Goal: Navigation & Orientation: Find specific page/section

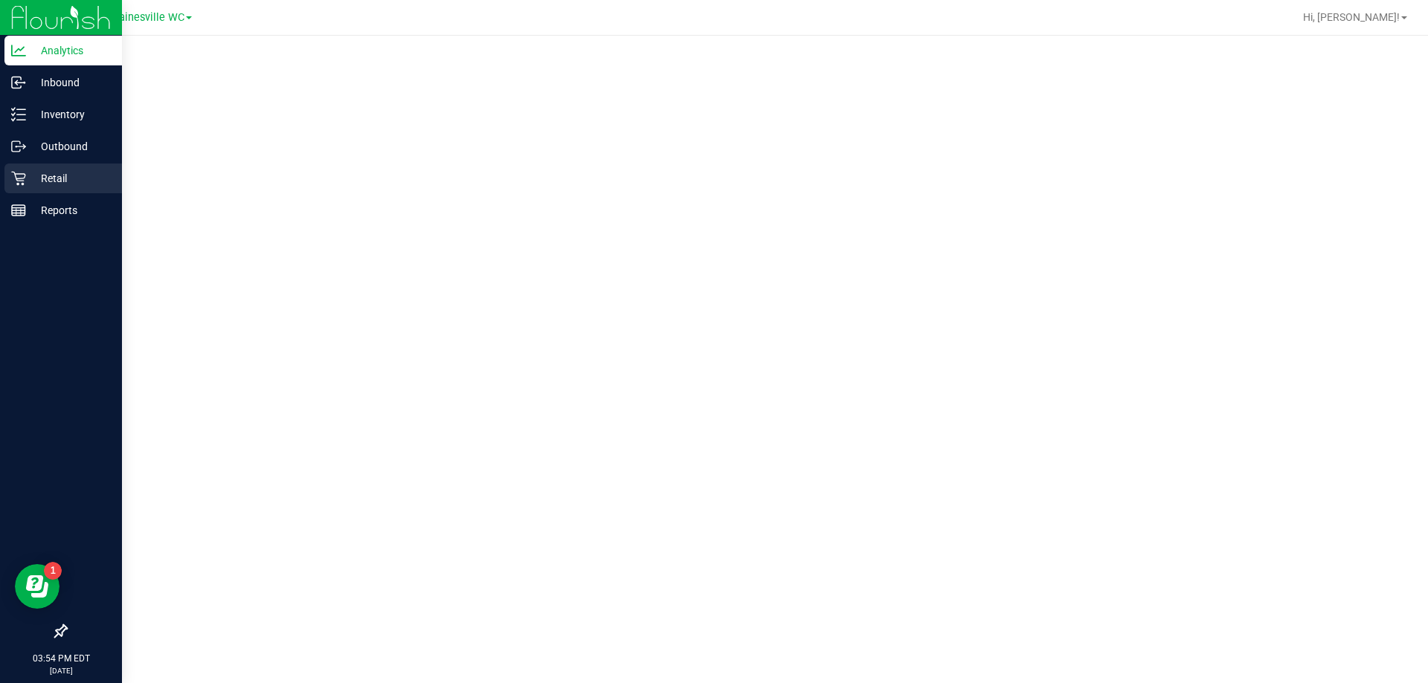
click at [33, 185] on p "Retail" at bounding box center [70, 179] width 89 height 18
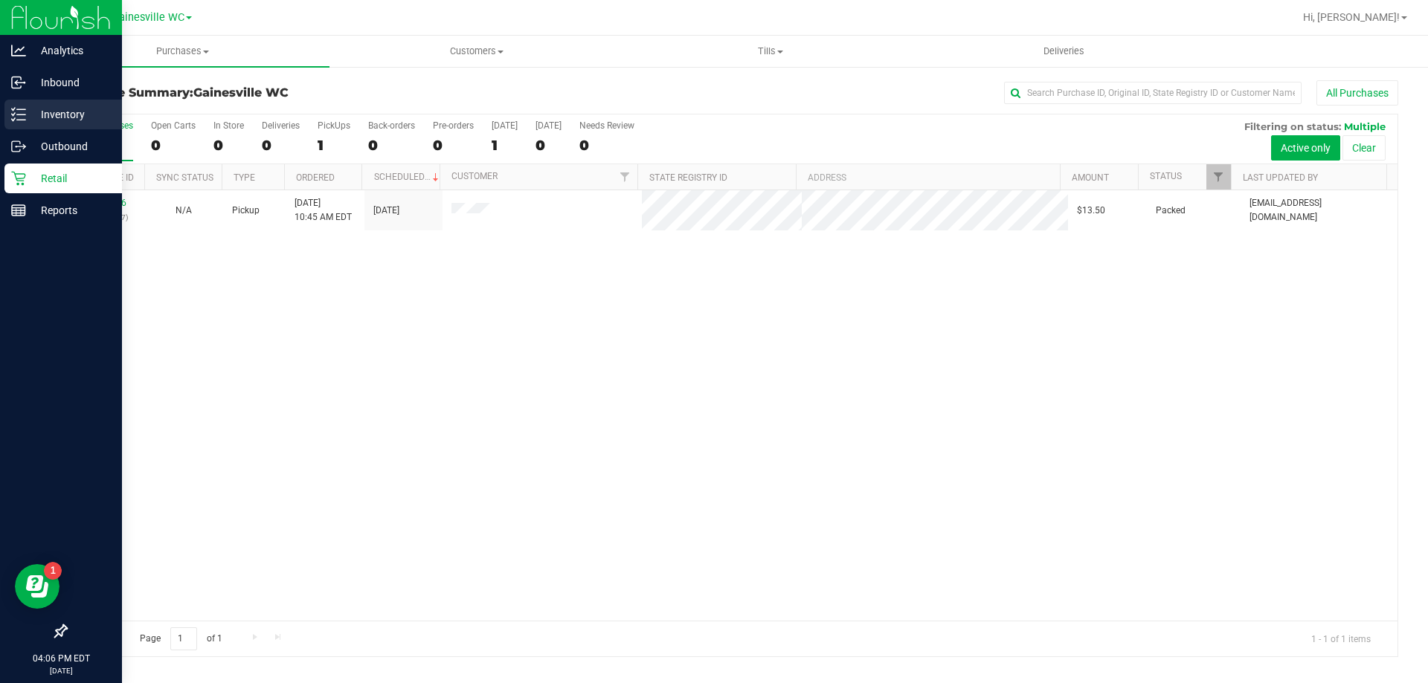
click at [28, 112] on p "Inventory" at bounding box center [70, 115] width 89 height 18
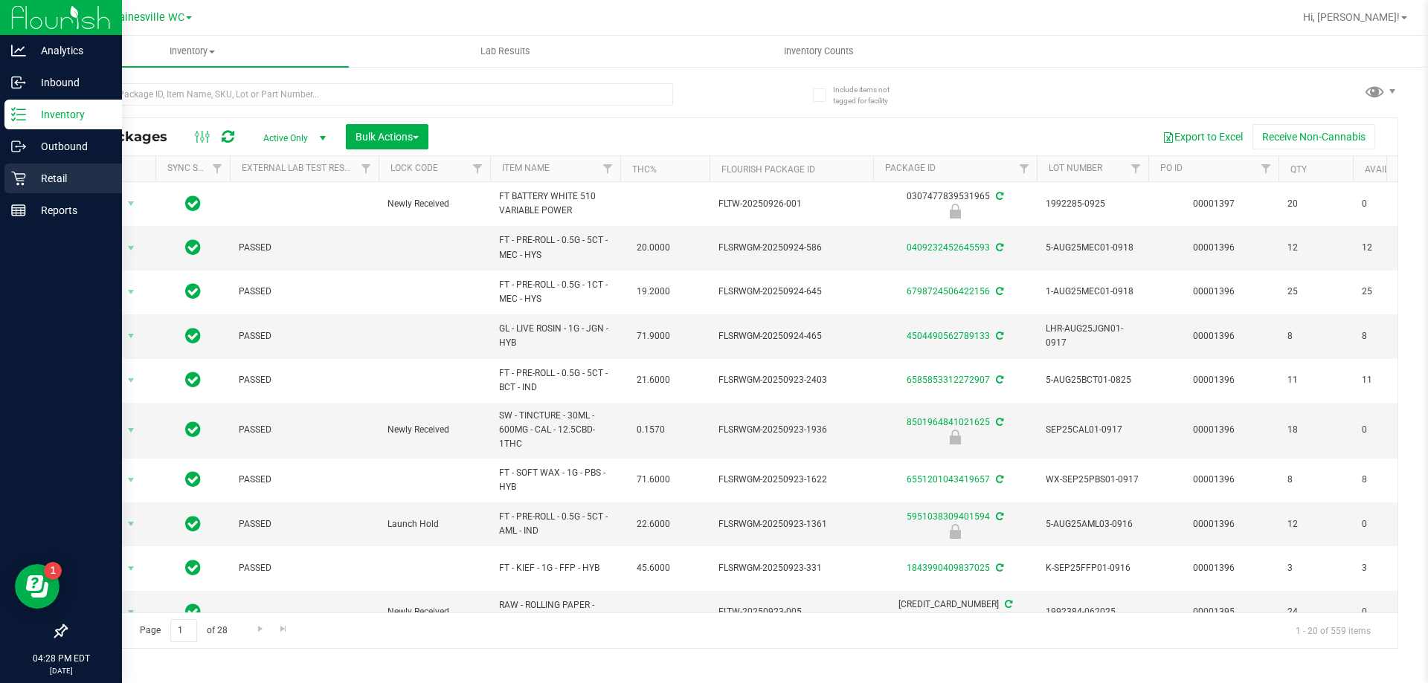
click at [40, 170] on p "Retail" at bounding box center [70, 179] width 89 height 18
